Goal: Find specific page/section: Find specific page/section

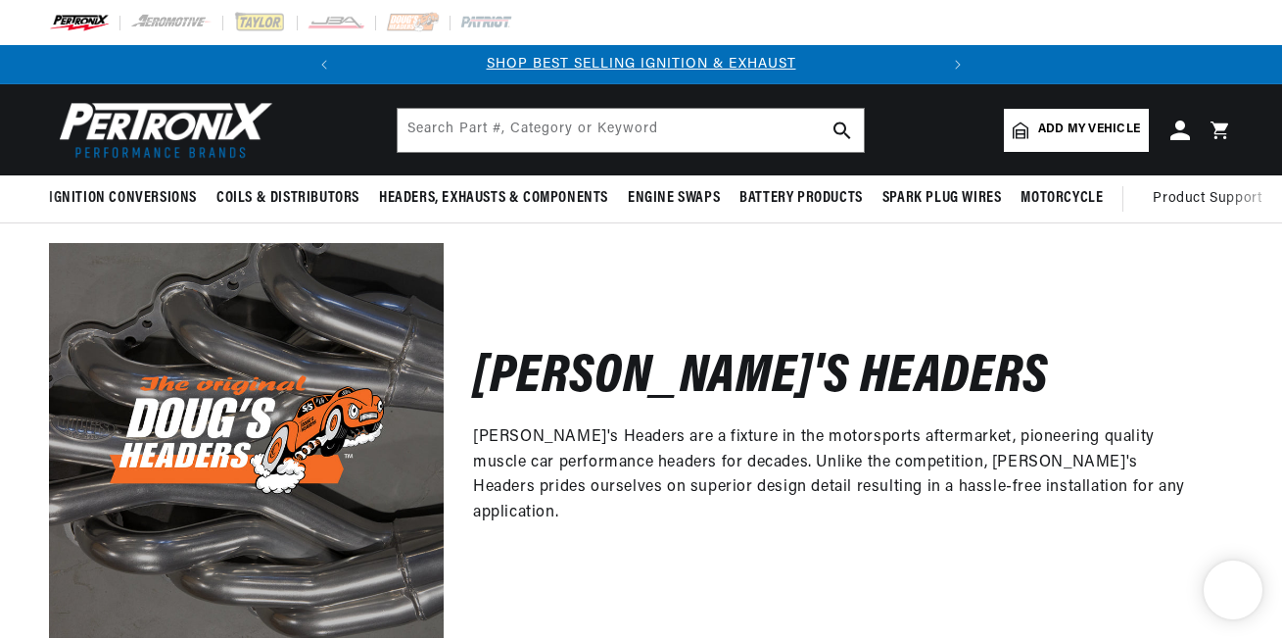
click at [1281, 635] on div "[PERSON_NAME]'s Headers [PERSON_NAME]'s Headers are a fixture in the motorsport…" at bounding box center [641, 430] width 1282 height 414
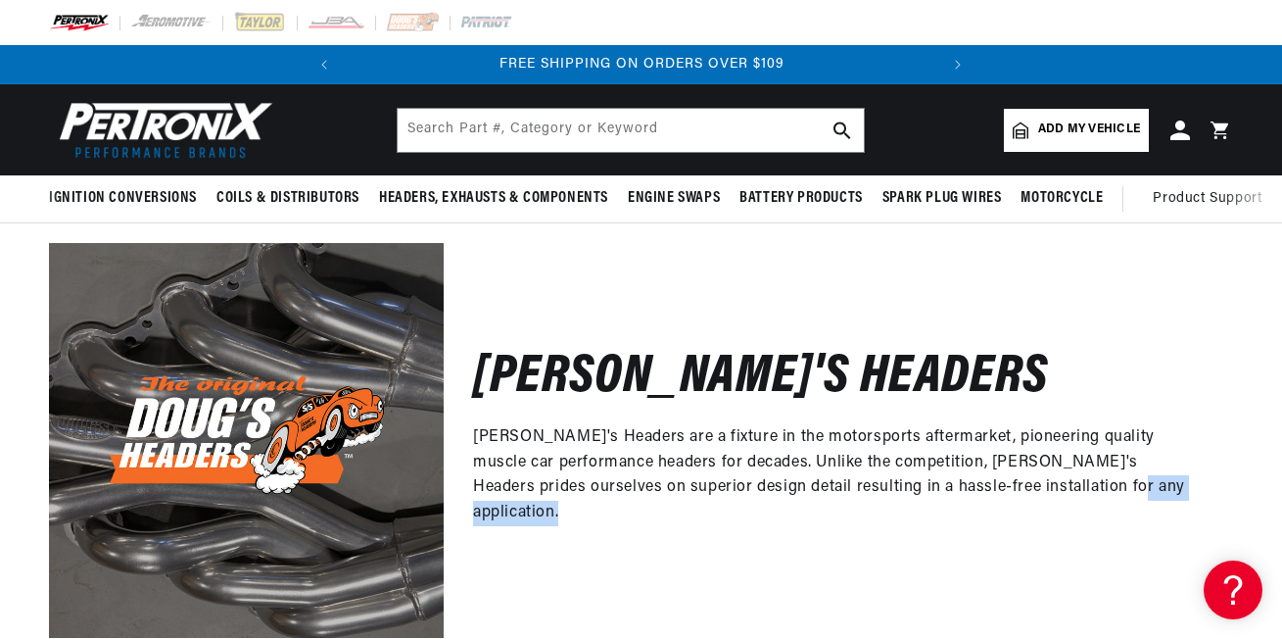
click at [1280, 626] on div "[PERSON_NAME]'s Headers [PERSON_NAME]'s Headers are a fixture in the motorsport…" at bounding box center [641, 430] width 1282 height 414
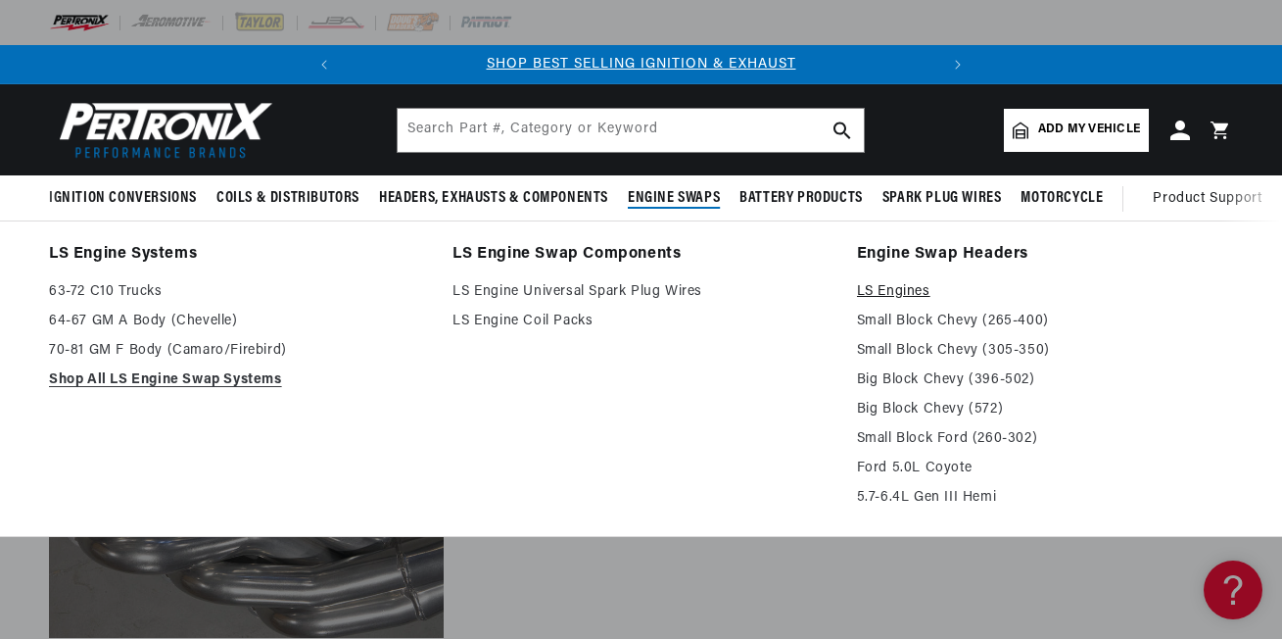
click at [892, 296] on link "LS Engines" at bounding box center [1045, 292] width 376 height 24
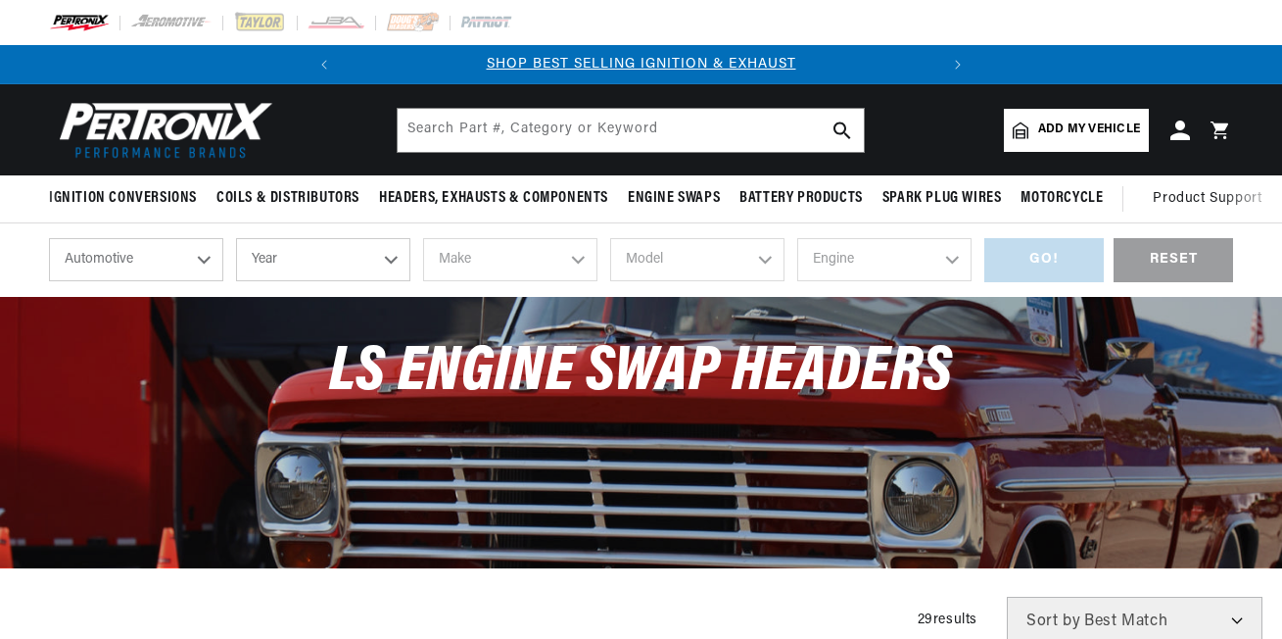
click at [1277, 632] on div "Filters 29 results Show Universal Parts Sort by Best Match Featured Name, A-Z N…" at bounding box center [1081, 621] width 404 height 49
